Goal: Communication & Community: Answer question/provide support

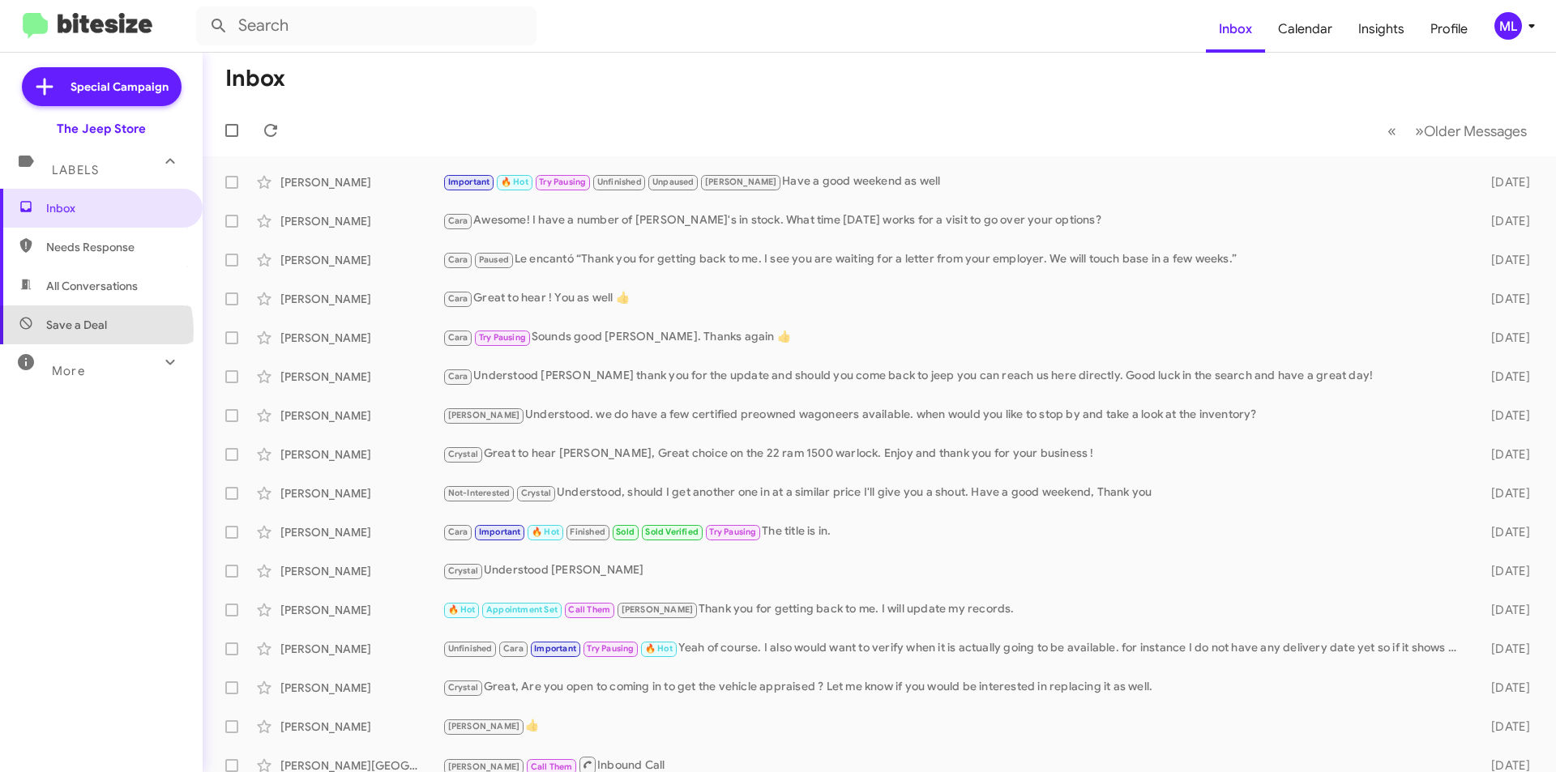
click at [92, 331] on span "Save a Deal" at bounding box center [76, 325] width 61 height 16
type input "in:not-interested"
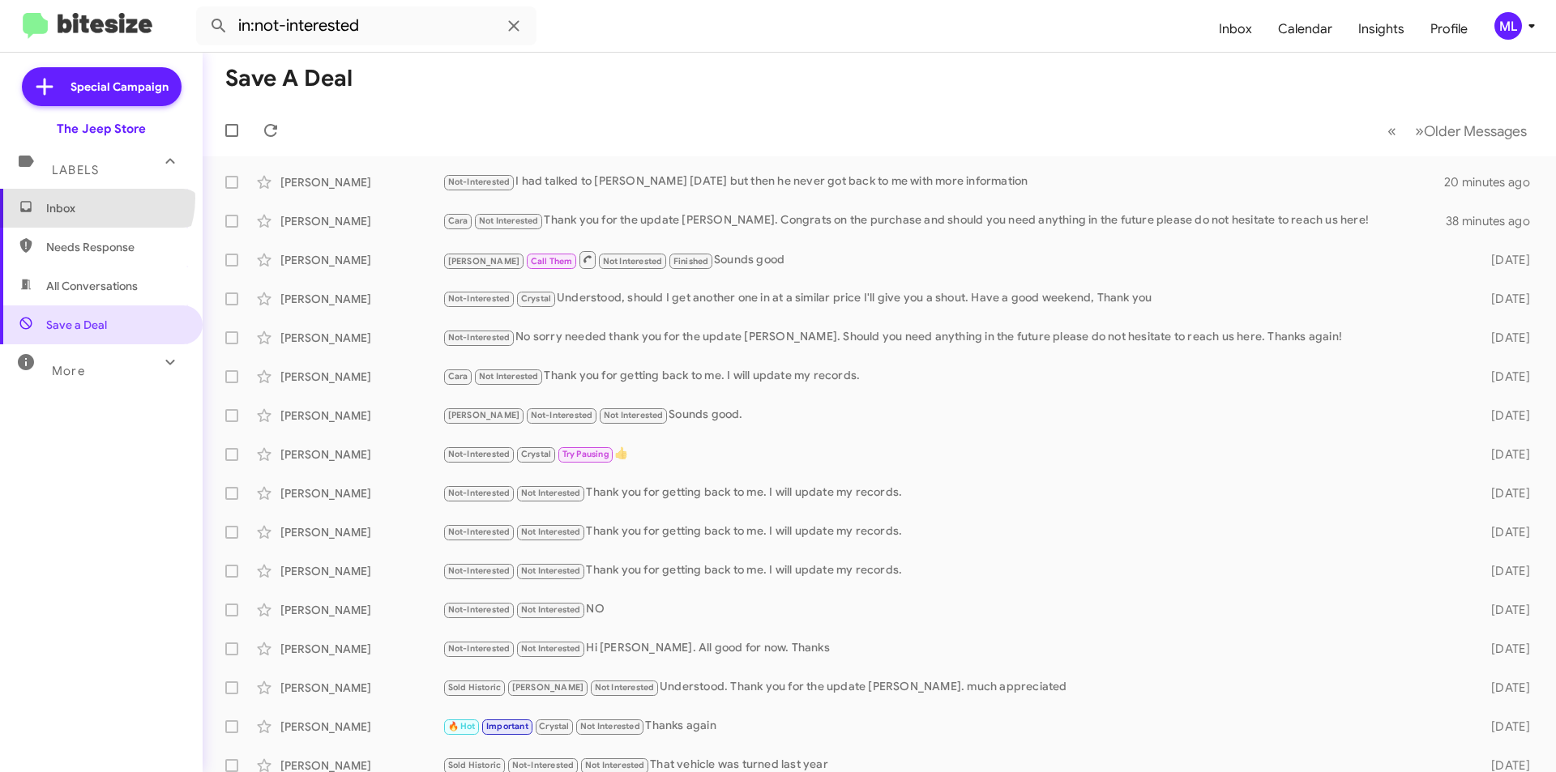
click at [94, 198] on span "Inbox" at bounding box center [101, 208] width 203 height 39
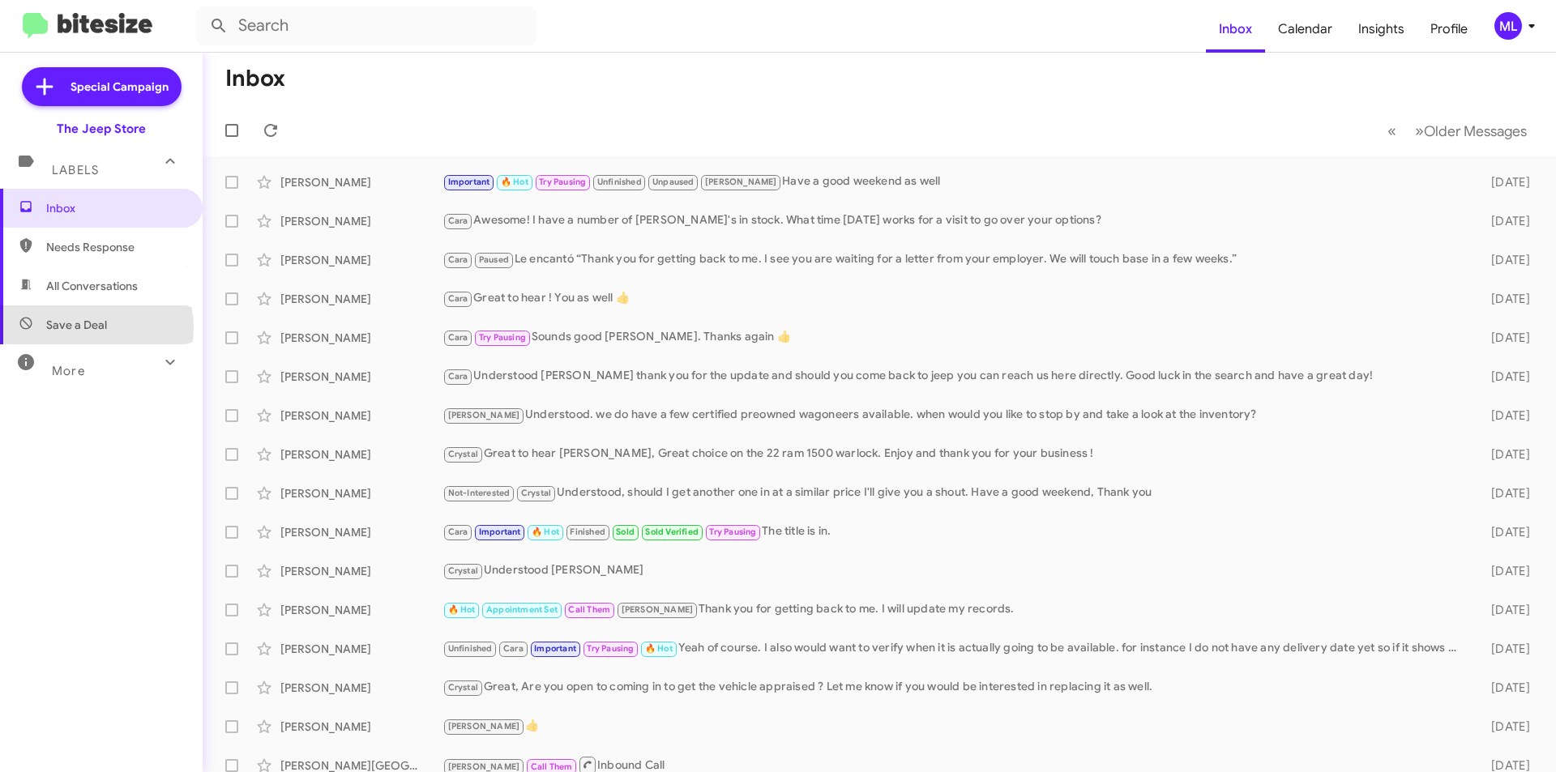
click at [96, 327] on span "Save a Deal" at bounding box center [76, 325] width 61 height 16
type input "in:not-interested"
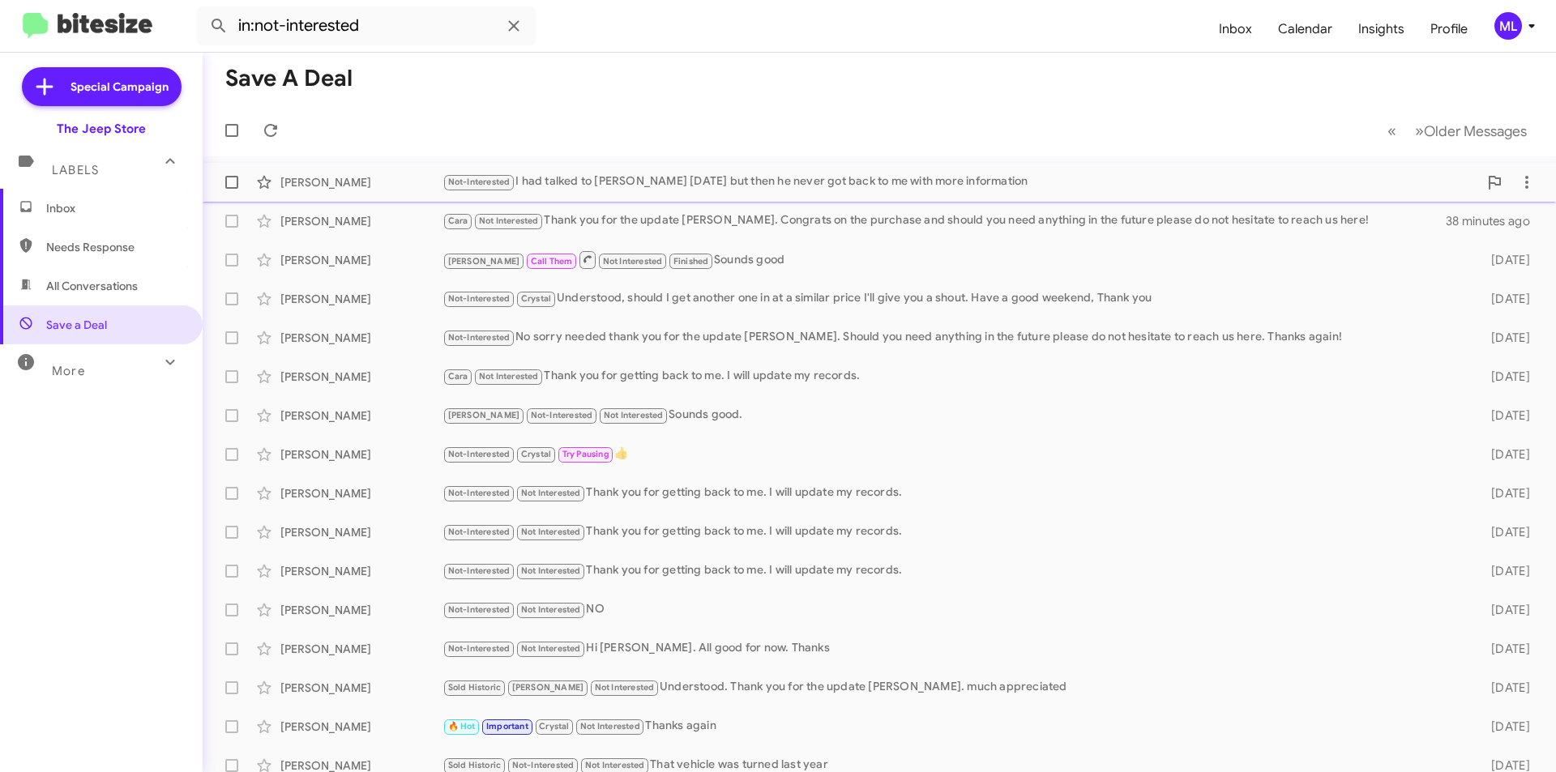
click at [377, 178] on div "Joseph Clayton" at bounding box center [361, 182] width 162 height 16
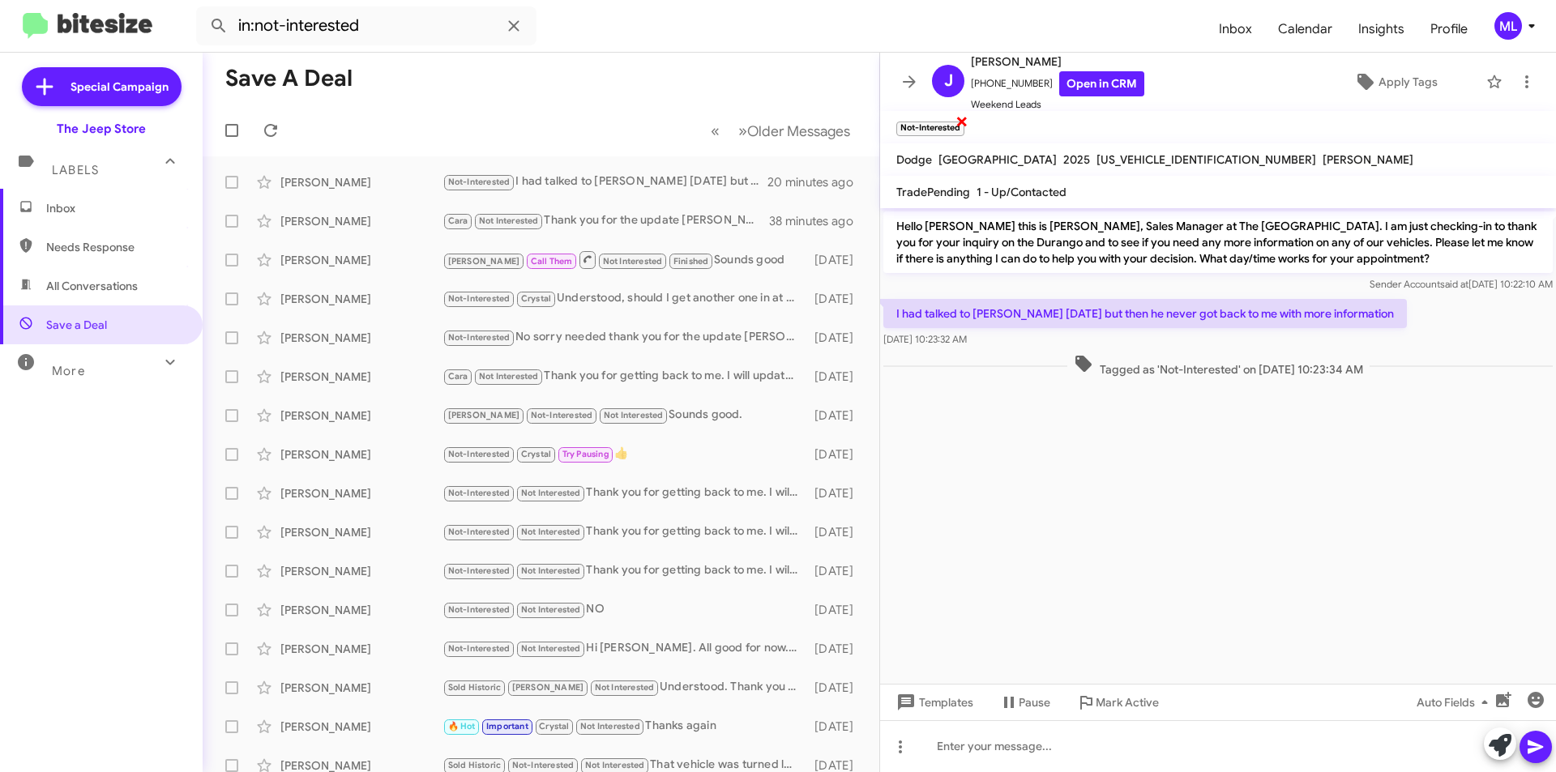
click at [960, 120] on span "×" at bounding box center [962, 120] width 13 height 19
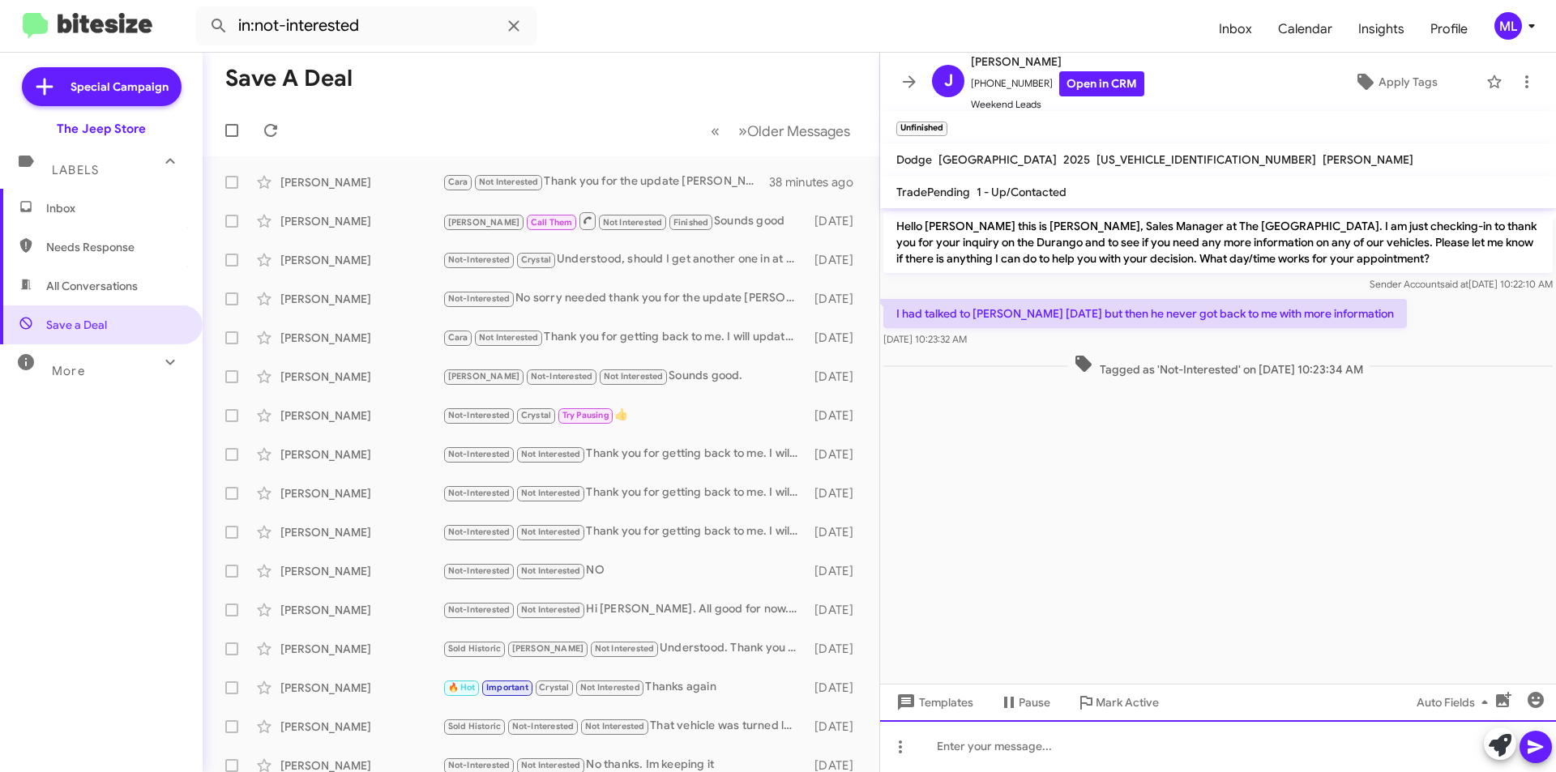
click at [1191, 762] on div at bounding box center [1218, 747] width 676 height 52
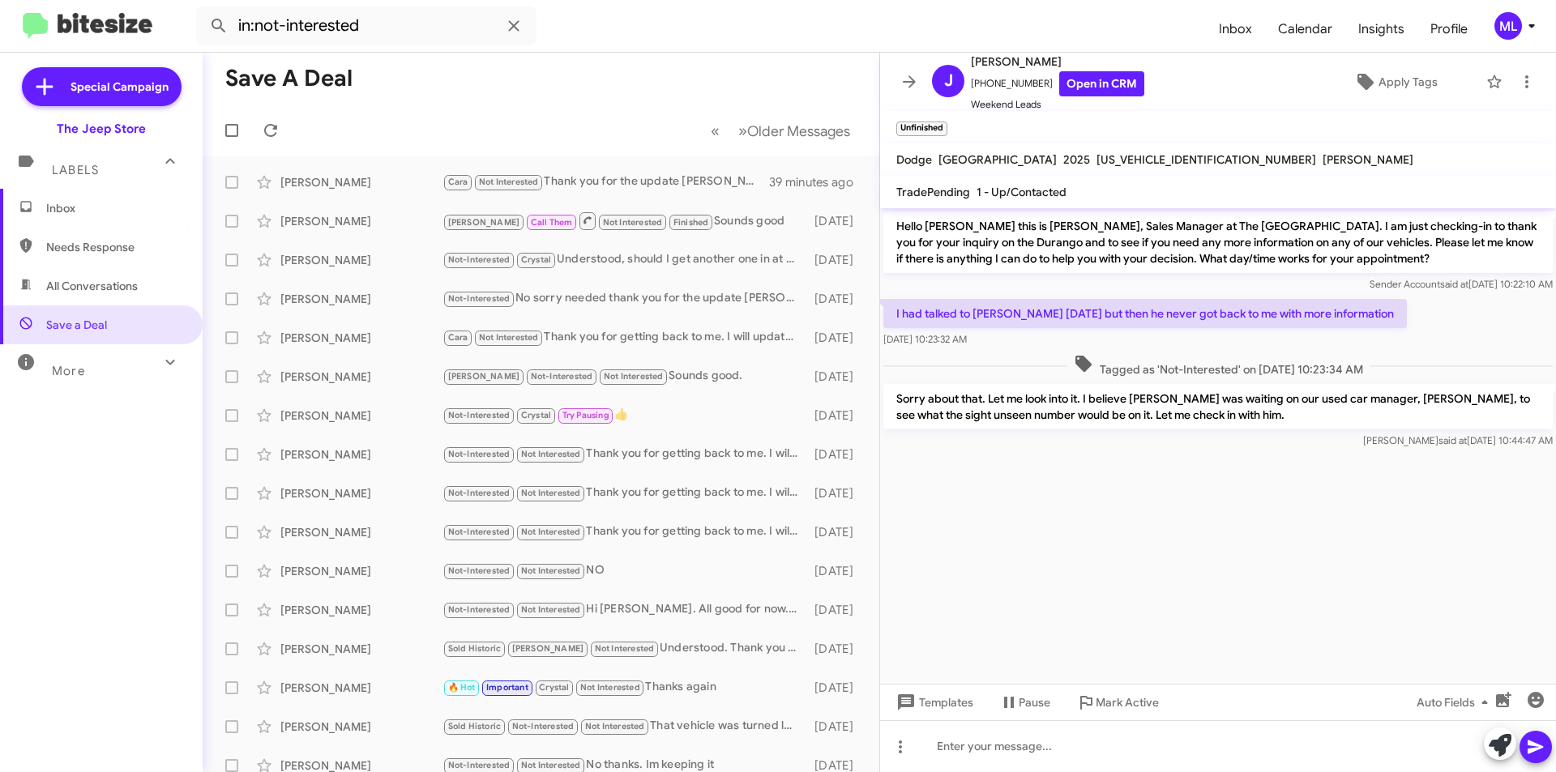
click at [49, 207] on span "Inbox" at bounding box center [115, 208] width 138 height 16
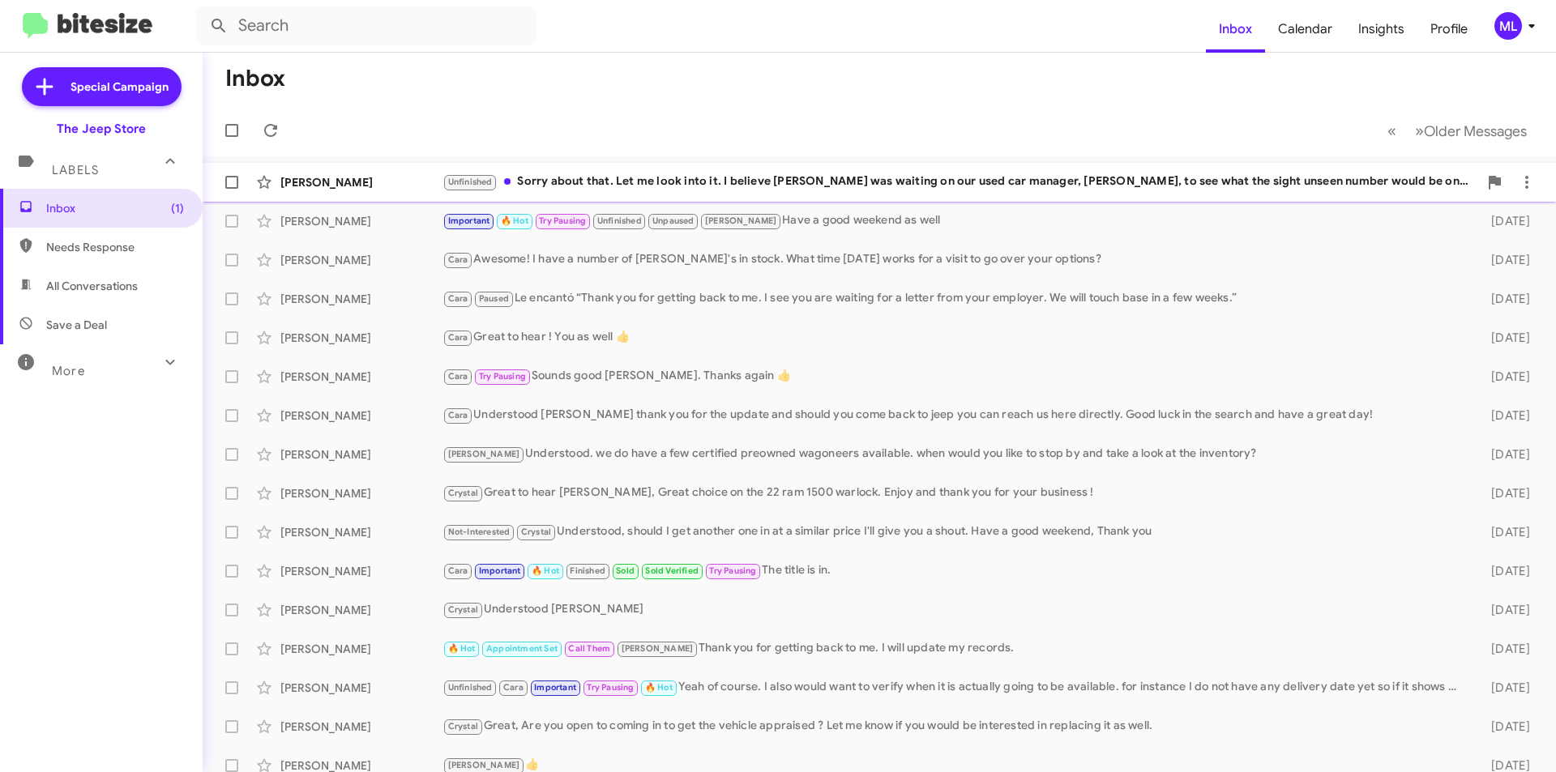
click at [756, 182] on div "Unfinished Sorry about that. Let me look into it. I believe Lou was waiting on …" at bounding box center [961, 182] width 1036 height 19
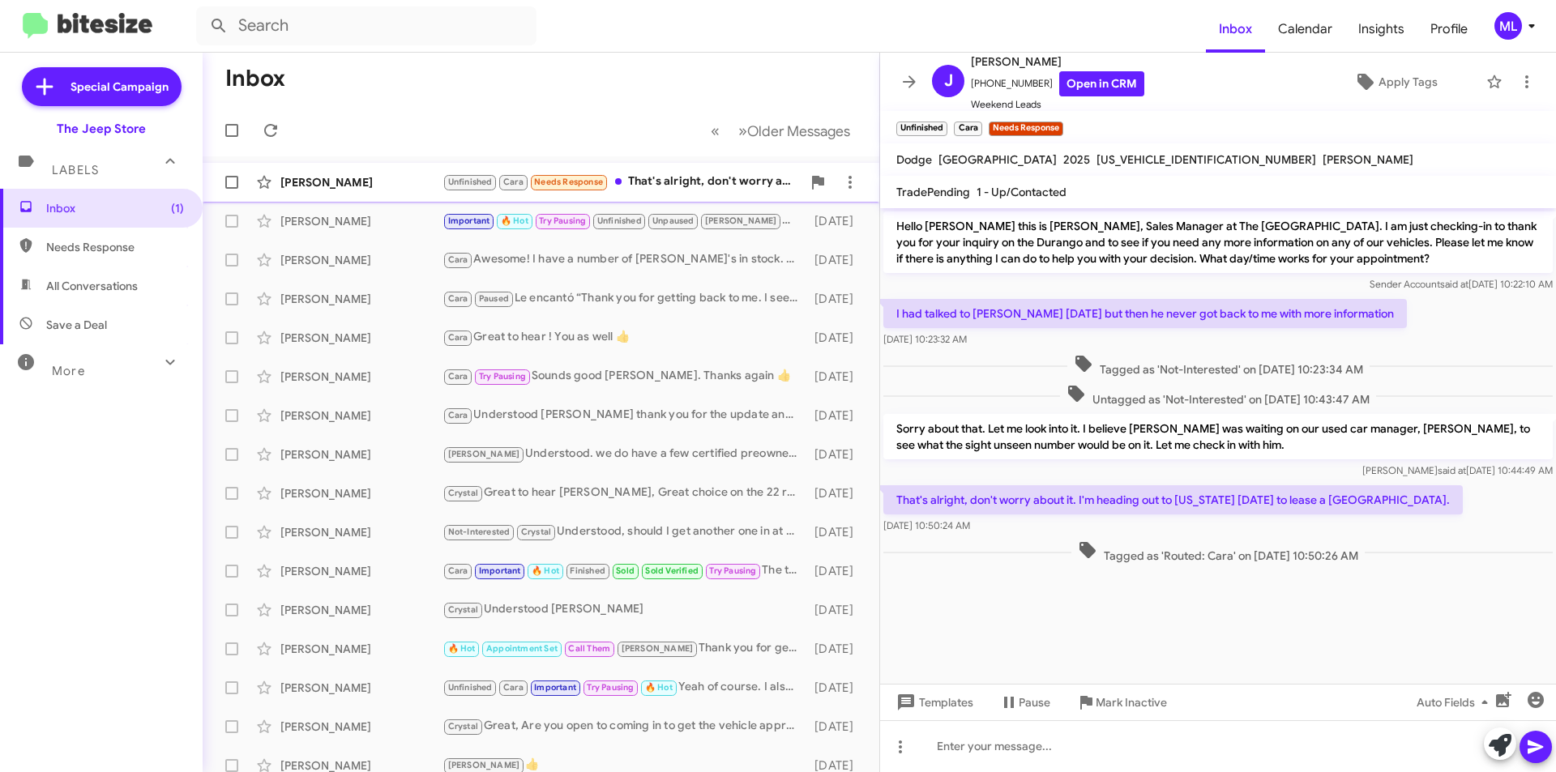
click at [504, 186] on span "Cara" at bounding box center [513, 182] width 20 height 11
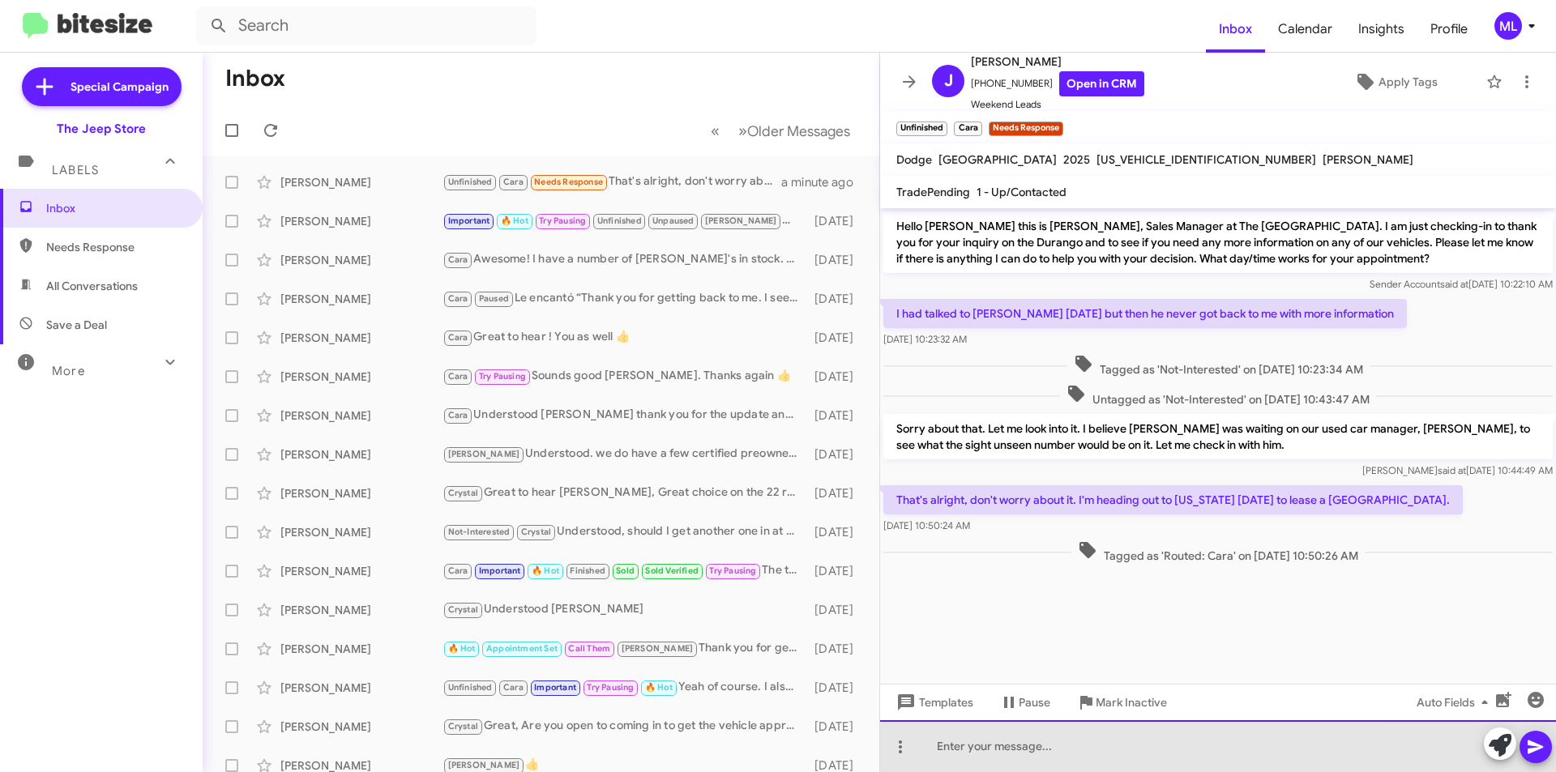
click at [1056, 748] on div at bounding box center [1218, 747] width 676 height 52
click at [962, 751] on div at bounding box center [1218, 747] width 676 height 52
click at [999, 748] on div at bounding box center [1218, 747] width 676 height 52
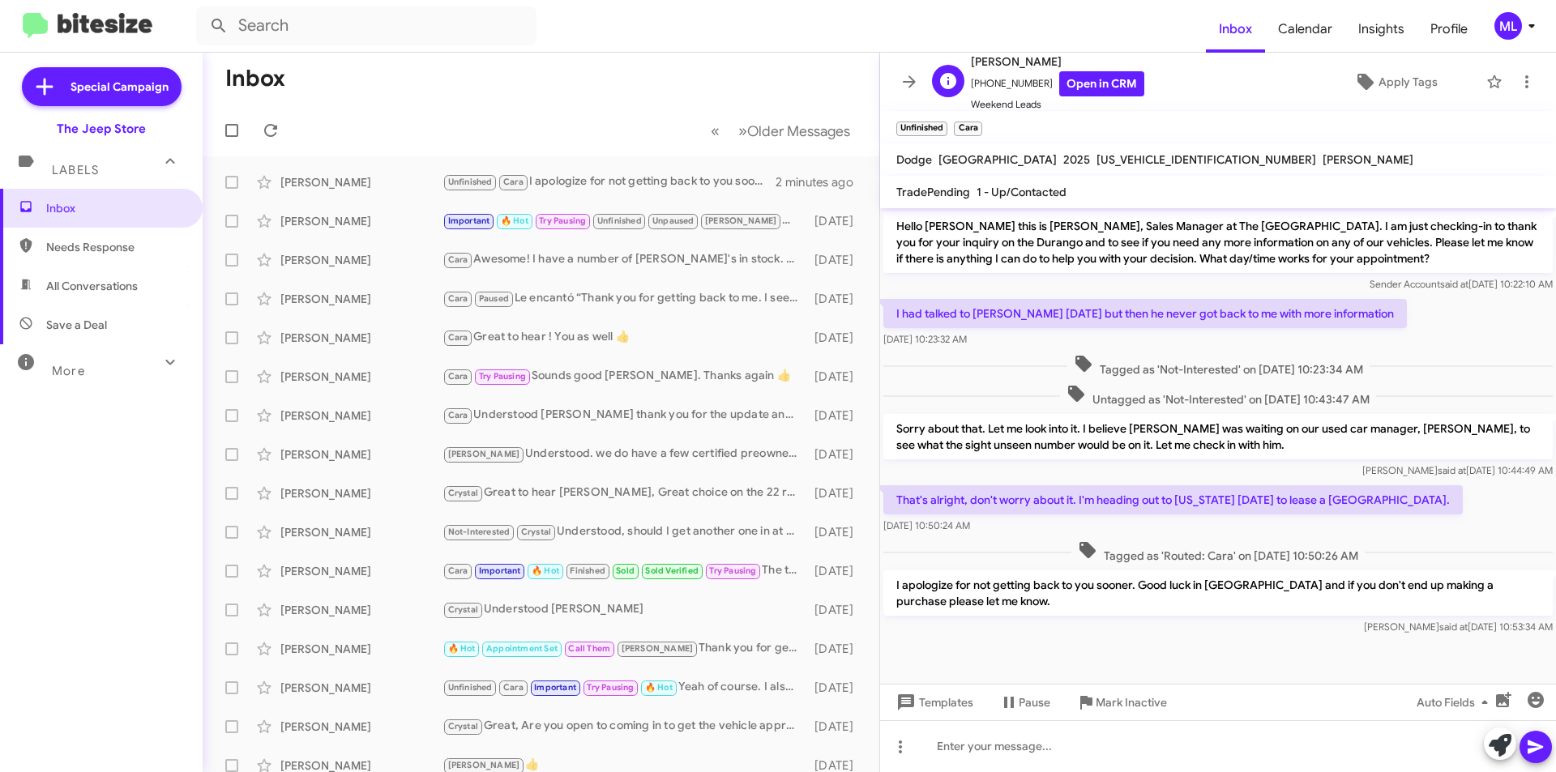
click at [1406, 98] on div "J Joseph Clayton +19089101360 Open in CRM Weekend Leads Apply Tags" at bounding box center [1202, 82] width 553 height 61
click at [1409, 71] on span "Apply Tags" at bounding box center [1408, 81] width 59 height 29
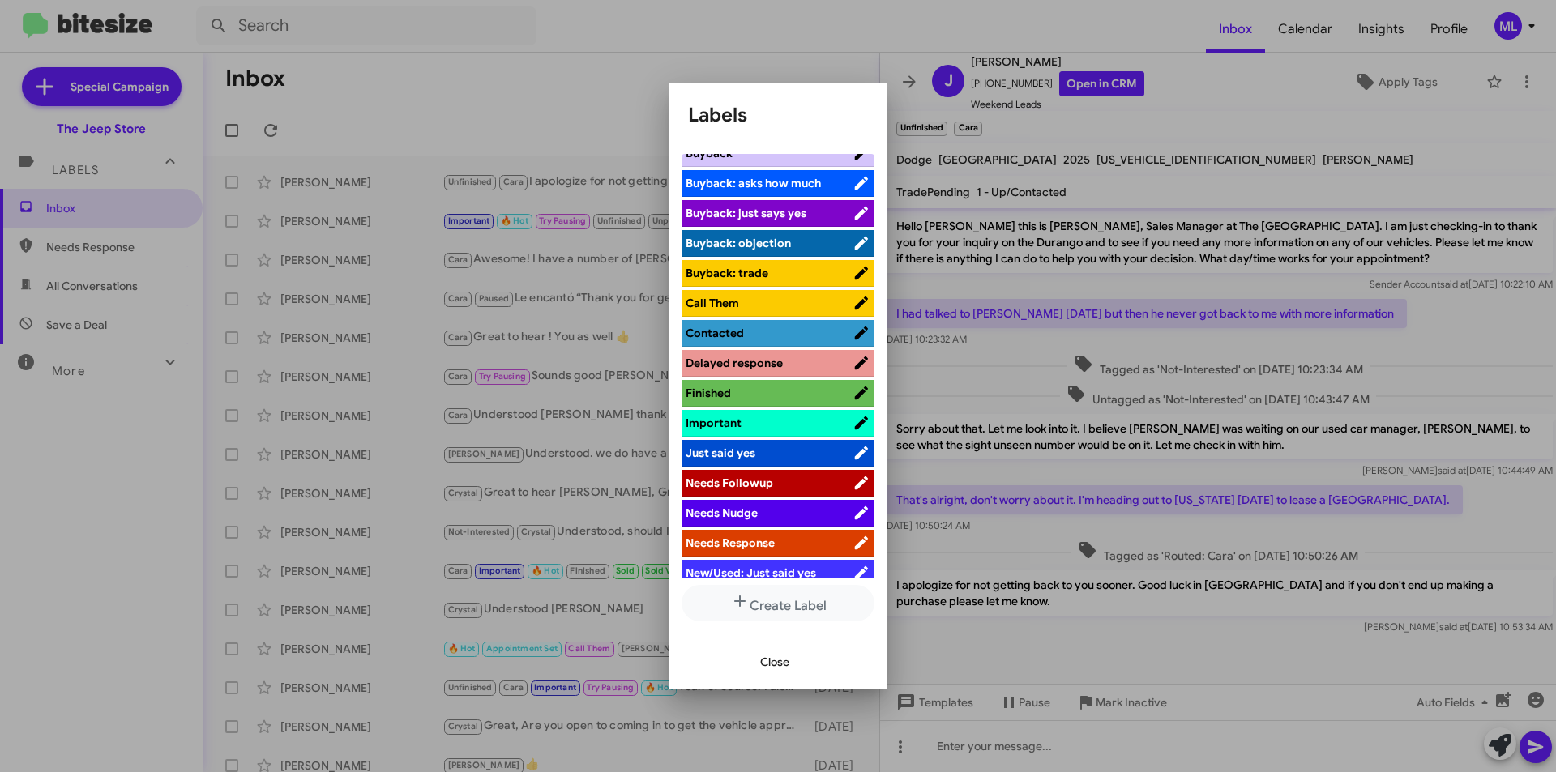
scroll to position [486, 0]
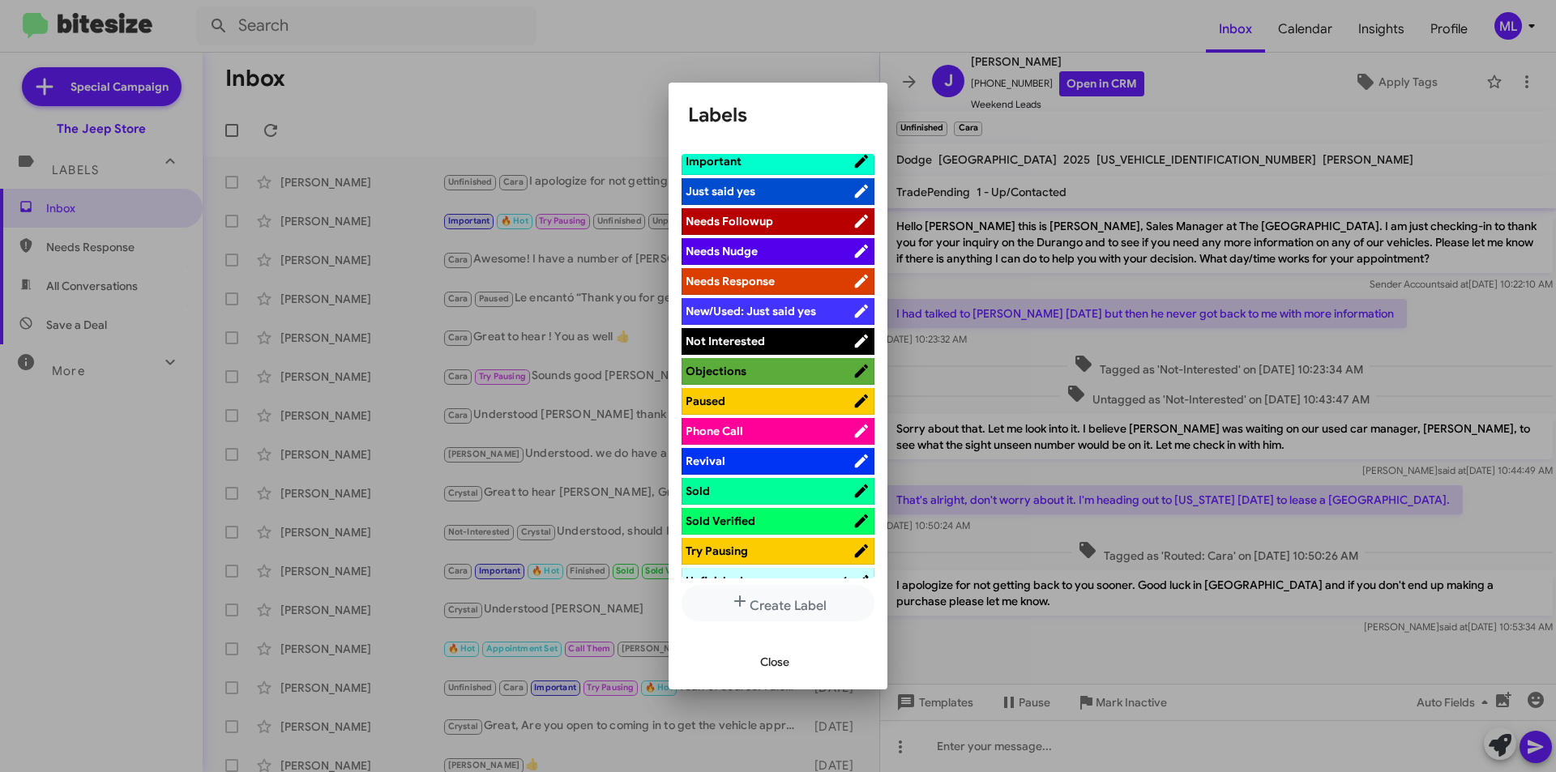
click at [801, 347] on span "Not Interested" at bounding box center [769, 341] width 167 height 16
click at [784, 667] on span "Close" at bounding box center [774, 662] width 29 height 29
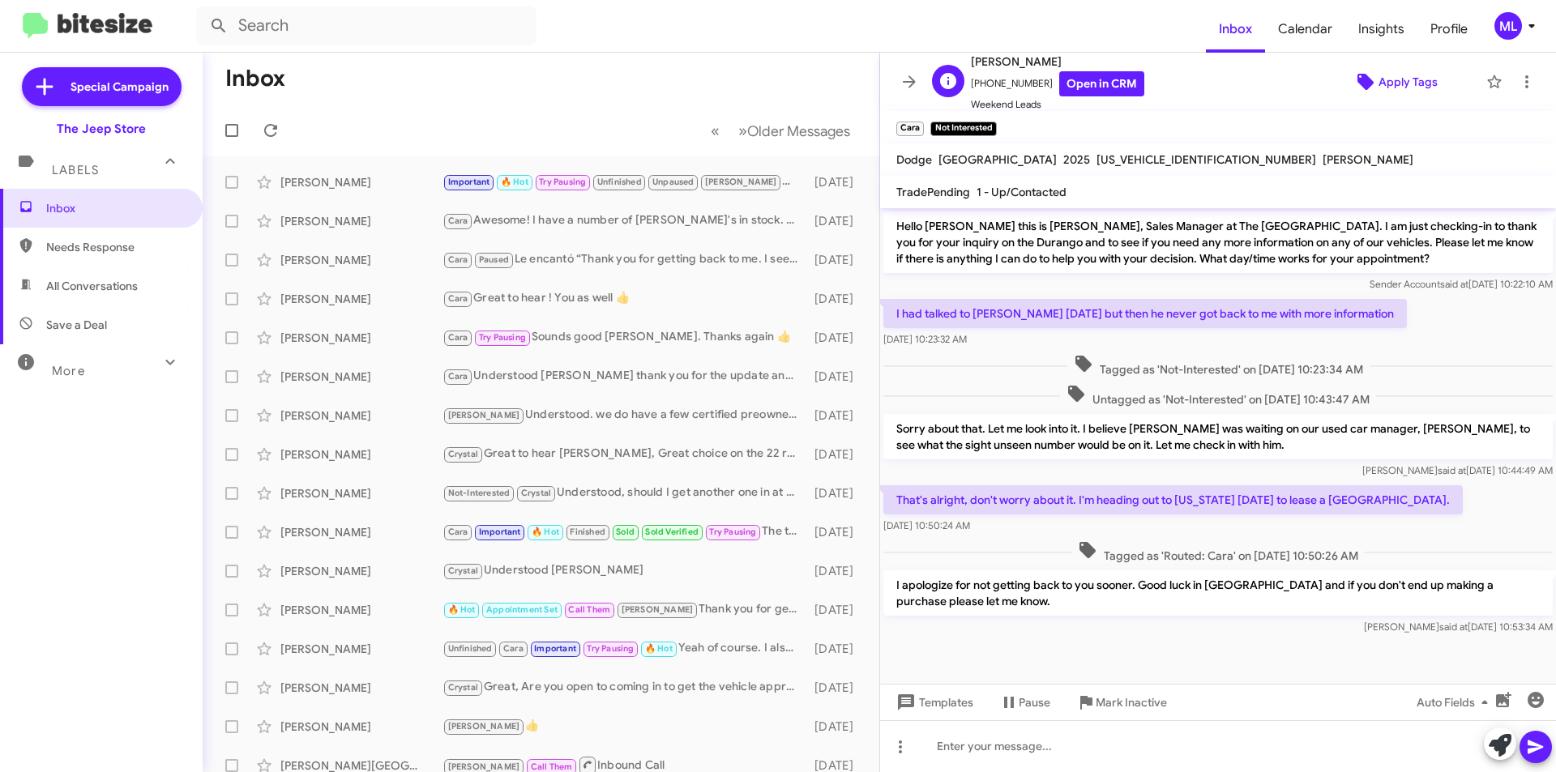
click at [1412, 79] on span "Apply Tags" at bounding box center [1408, 81] width 59 height 29
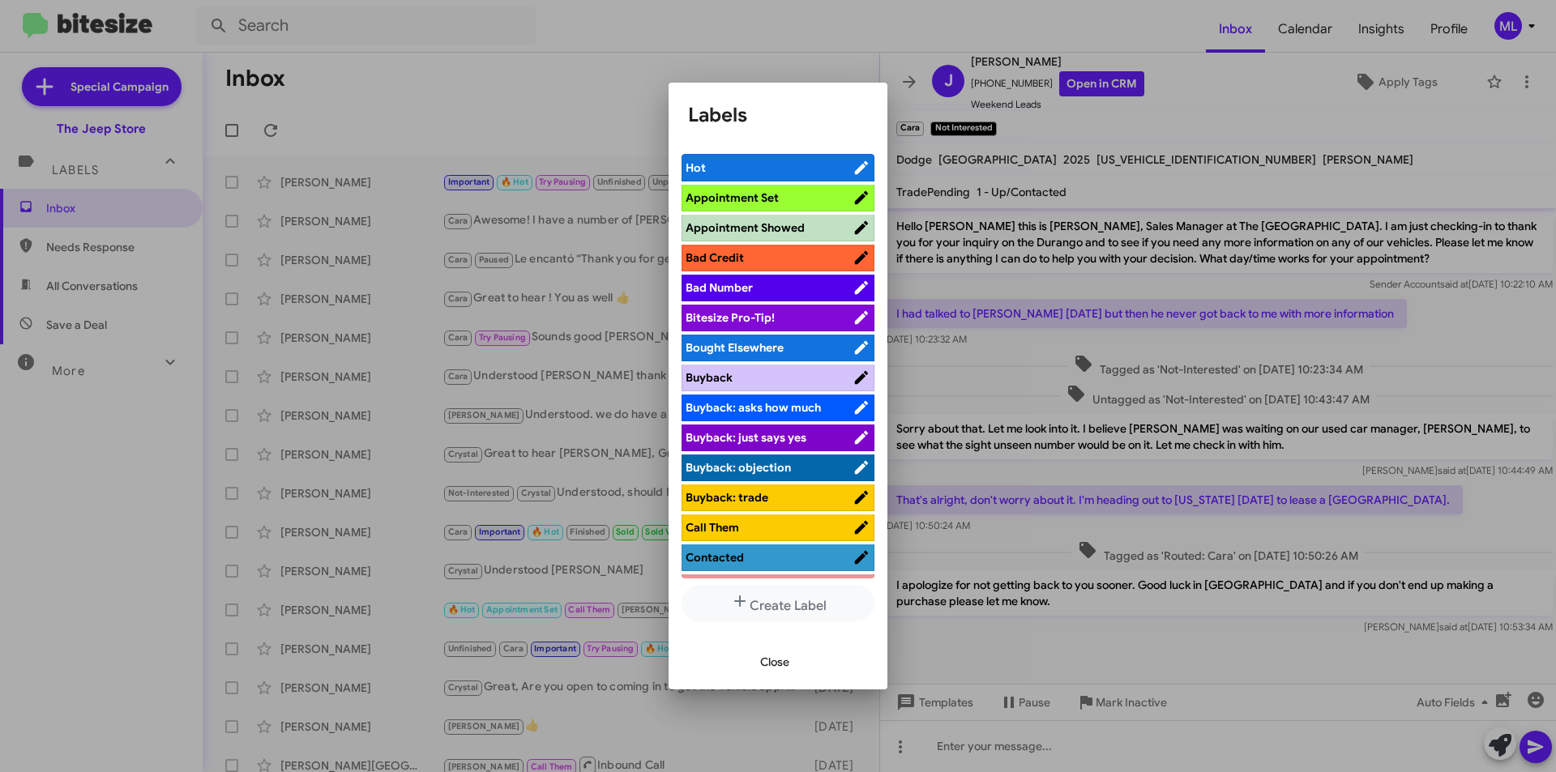
click at [777, 344] on span "Bought Elsewhere" at bounding box center [735, 347] width 98 height 15
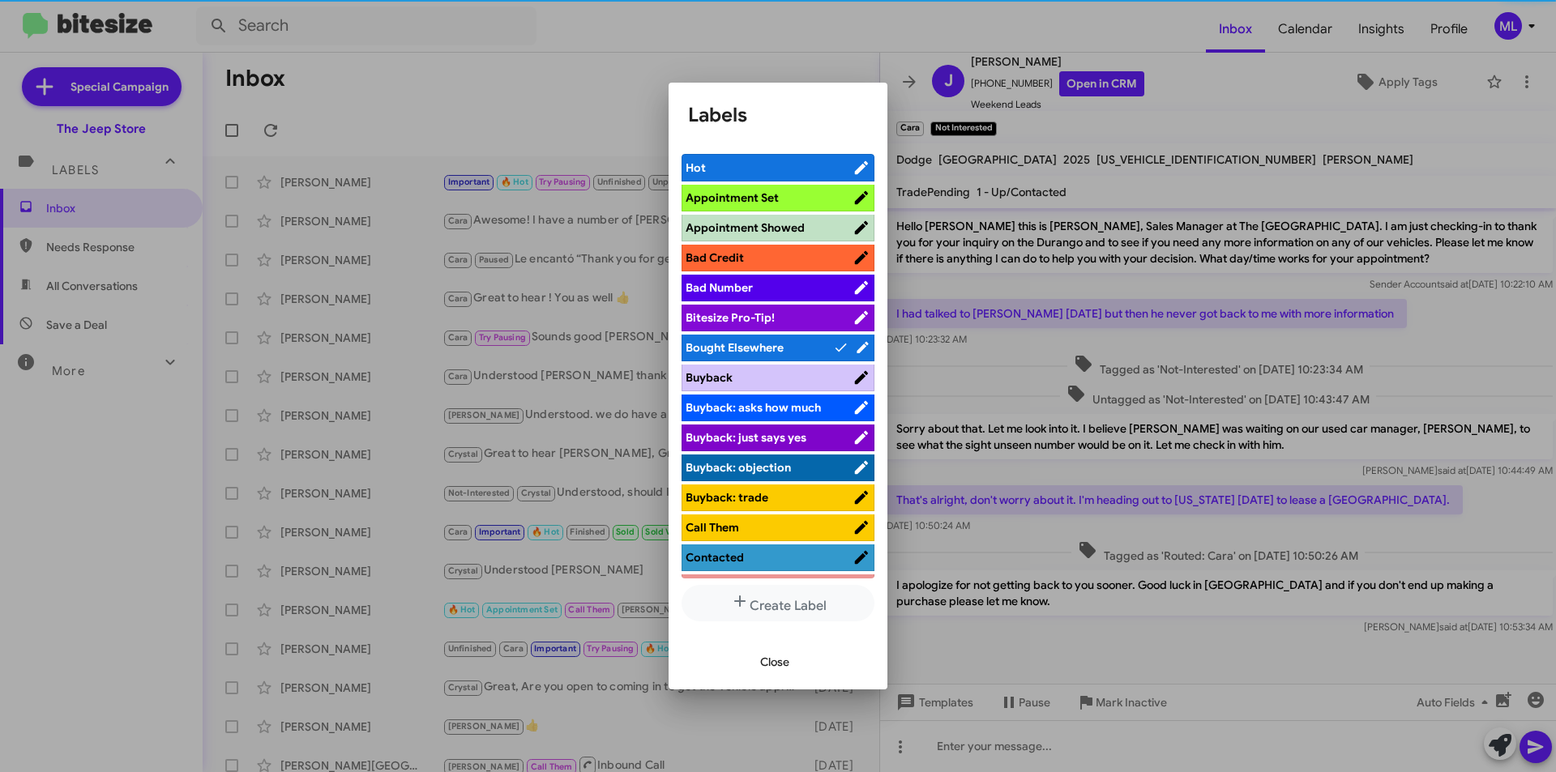
click at [768, 657] on span "Close" at bounding box center [774, 662] width 29 height 29
